Goal: Find specific page/section: Find specific page/section

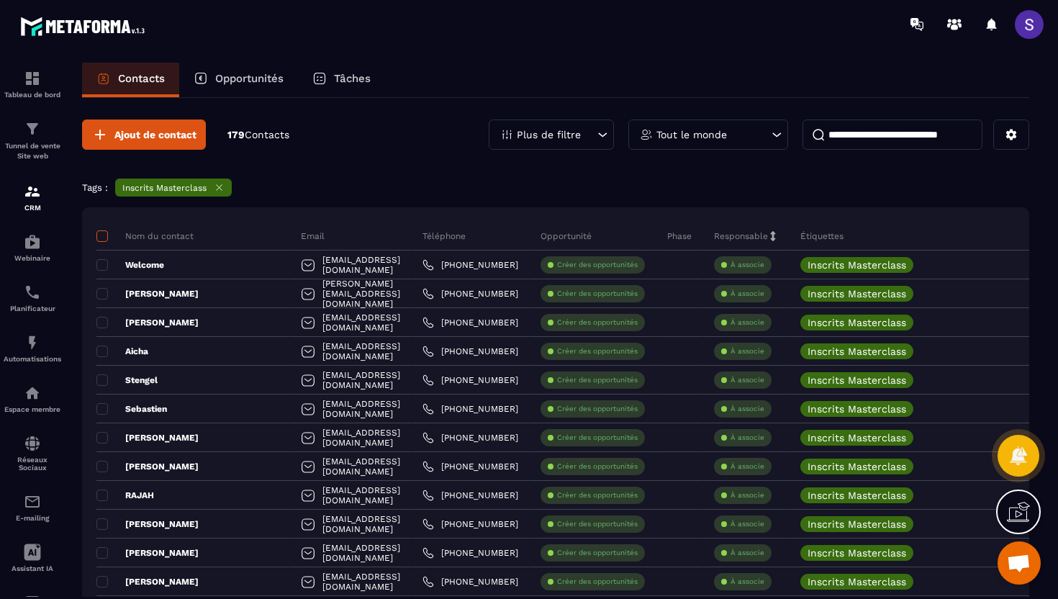
click at [103, 238] on span at bounding box center [102, 236] width 12 height 12
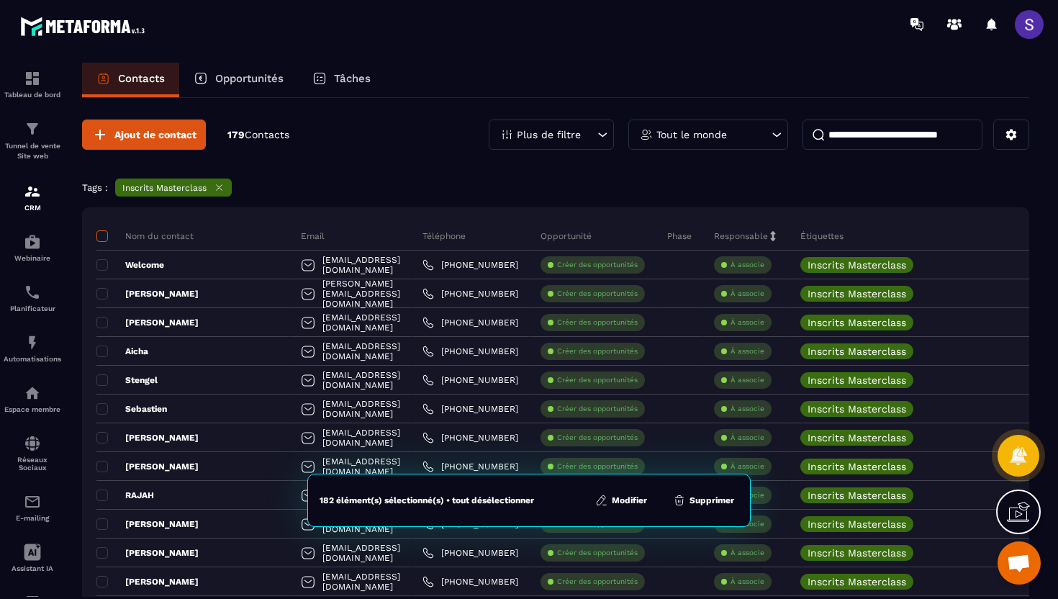
click at [103, 240] on span at bounding box center [102, 236] width 12 height 12
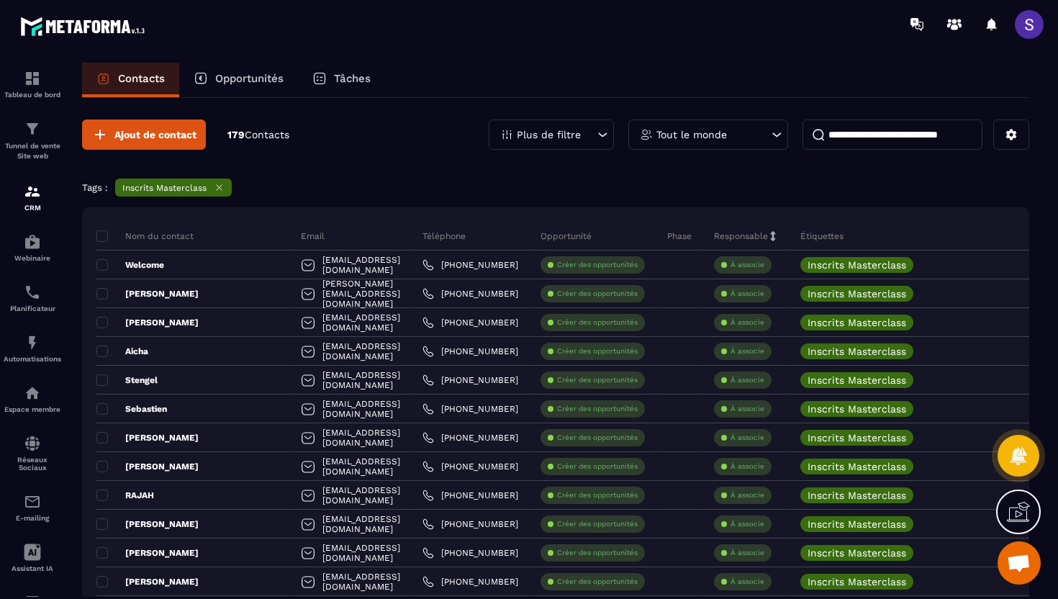
click at [222, 188] on icon at bounding box center [219, 187] width 11 height 11
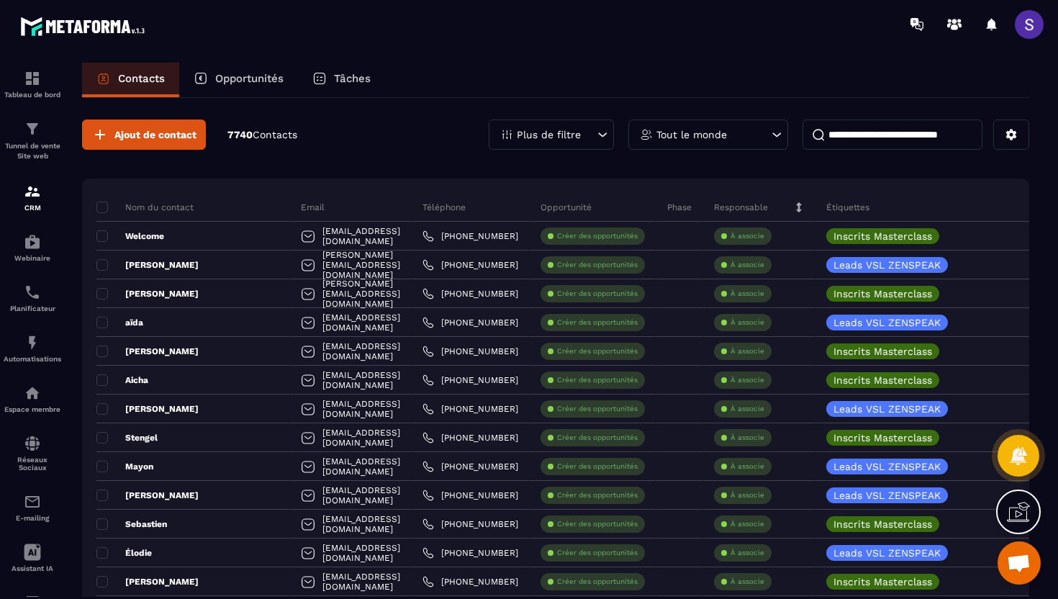
click at [565, 137] on p "Plus de filtre" at bounding box center [549, 135] width 64 height 10
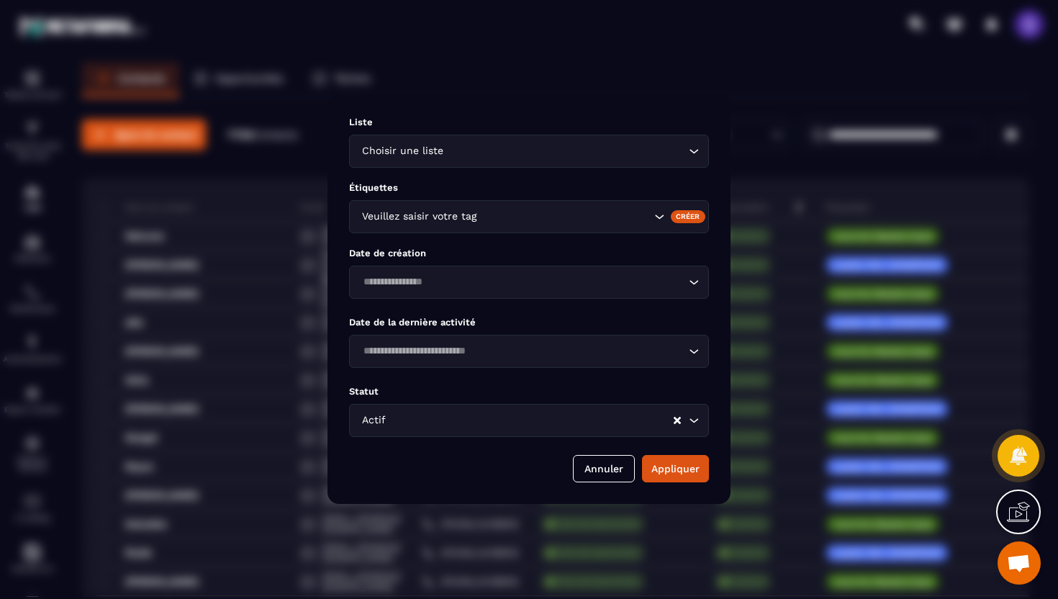
click at [464, 217] on div "Veuillez saisir votre tag" at bounding box center [504, 217] width 295 height 16
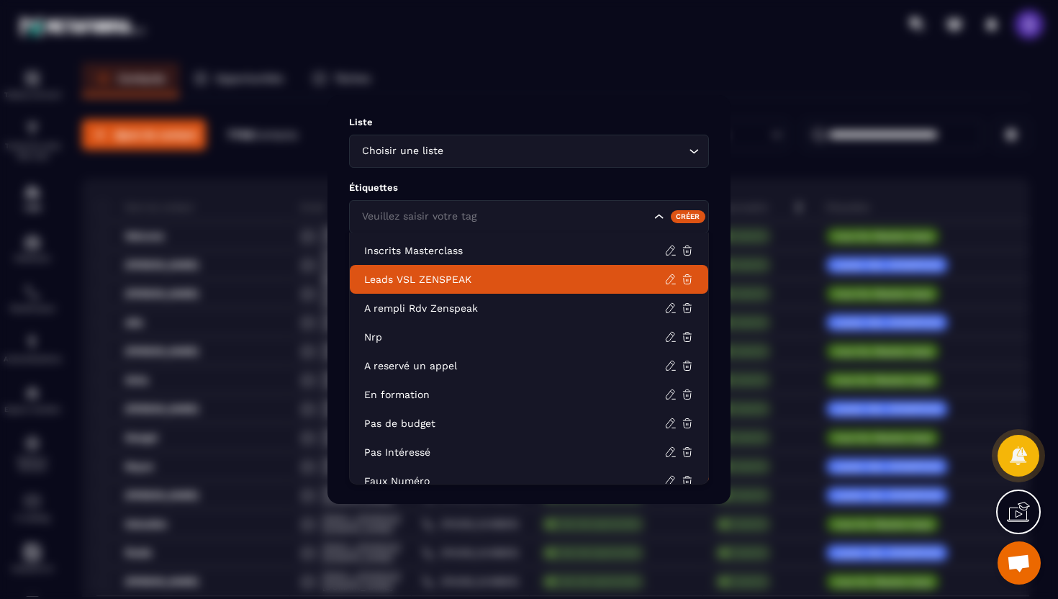
click at [420, 279] on p "Leads VSL ZENSPEAK" at bounding box center [514, 279] width 300 height 14
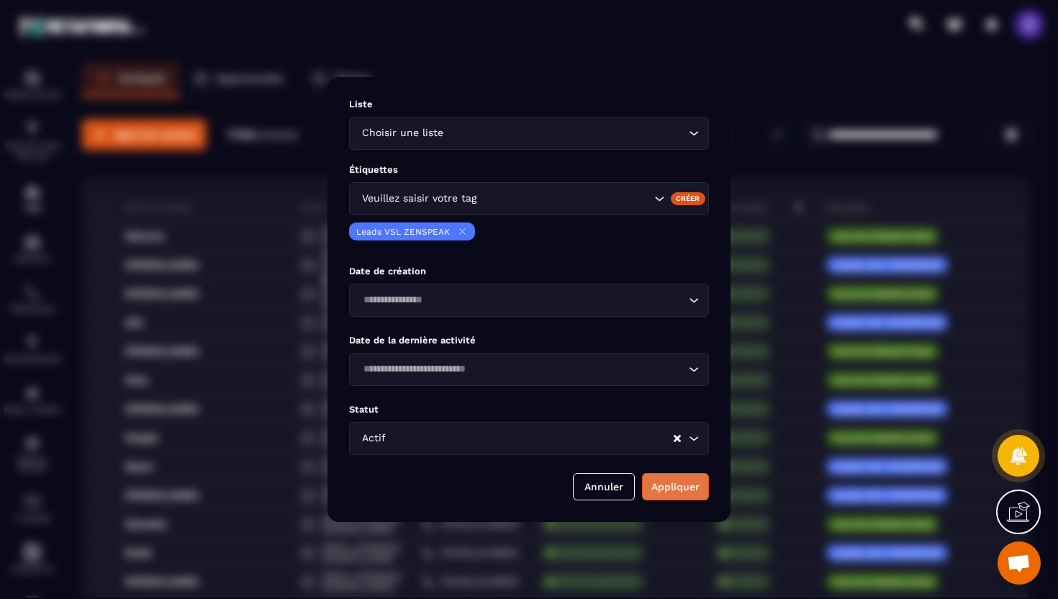
click at [668, 498] on button "Appliquer" at bounding box center [675, 486] width 67 height 27
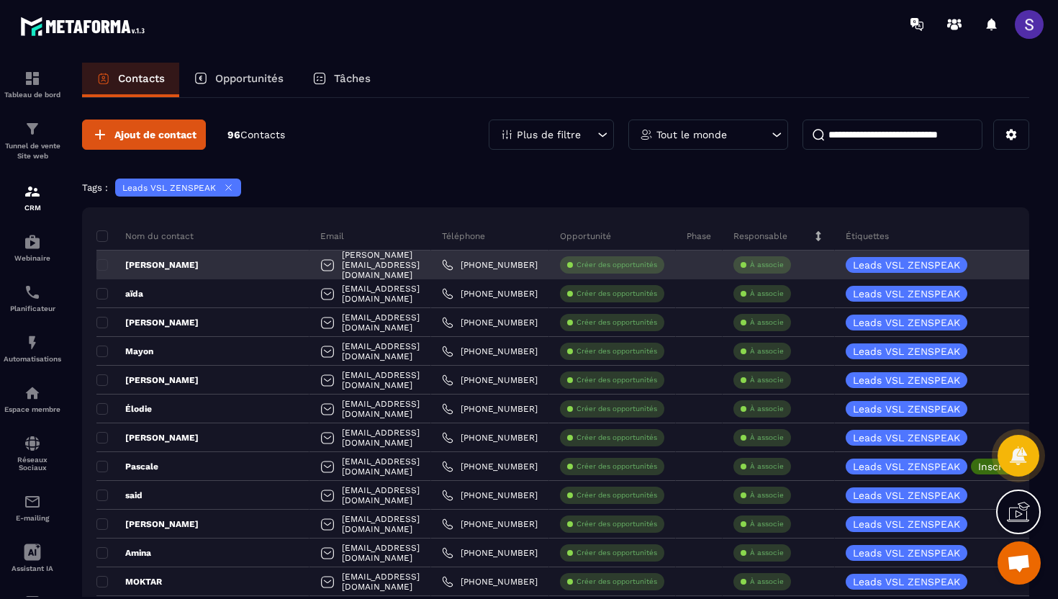
click at [145, 269] on p "[PERSON_NAME]" at bounding box center [147, 265] width 102 height 12
